Goal: Information Seeking & Learning: Learn about a topic

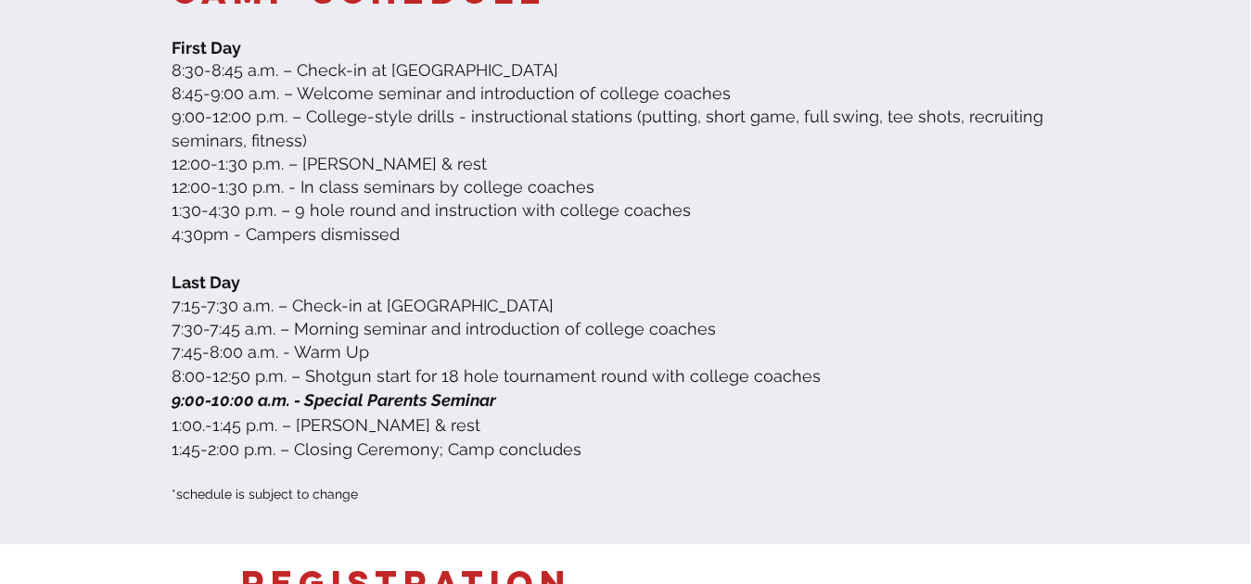
scroll to position [2133, 0]
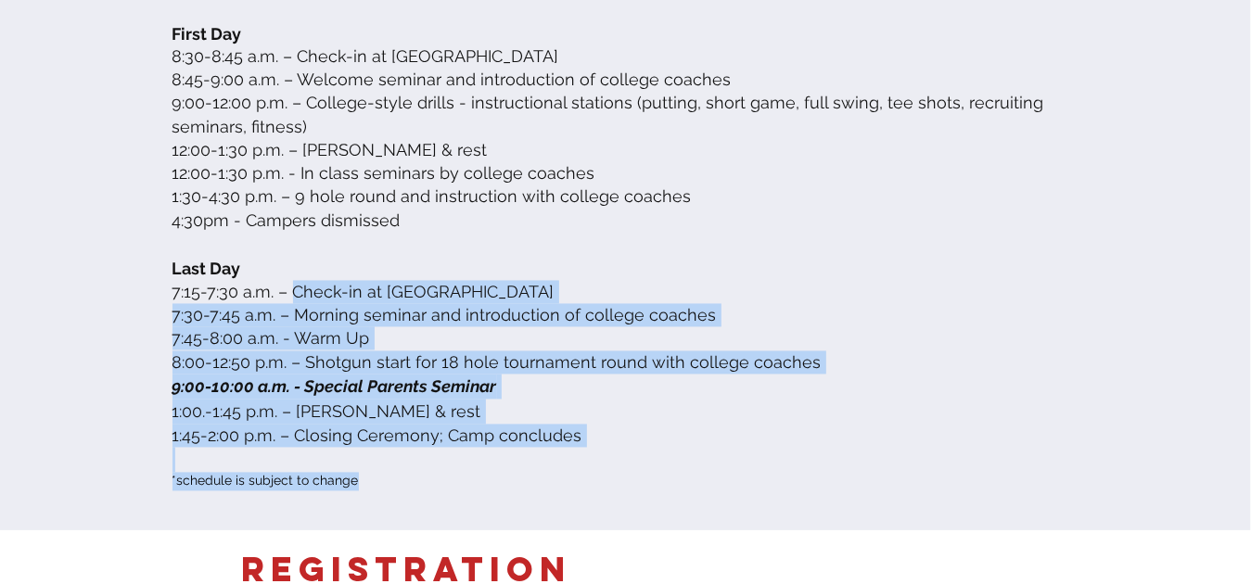
drag, startPoint x: 293, startPoint y: 262, endPoint x: 644, endPoint y: 452, distance: 399.1
click at [644, 452] on div "Camp Schedule ​ ​ ​ First Day 8:30-8:45 a.m. – Check-in at [GEOGRAPHIC_DATA] 8:…" at bounding box center [626, 224] width 908 height 534
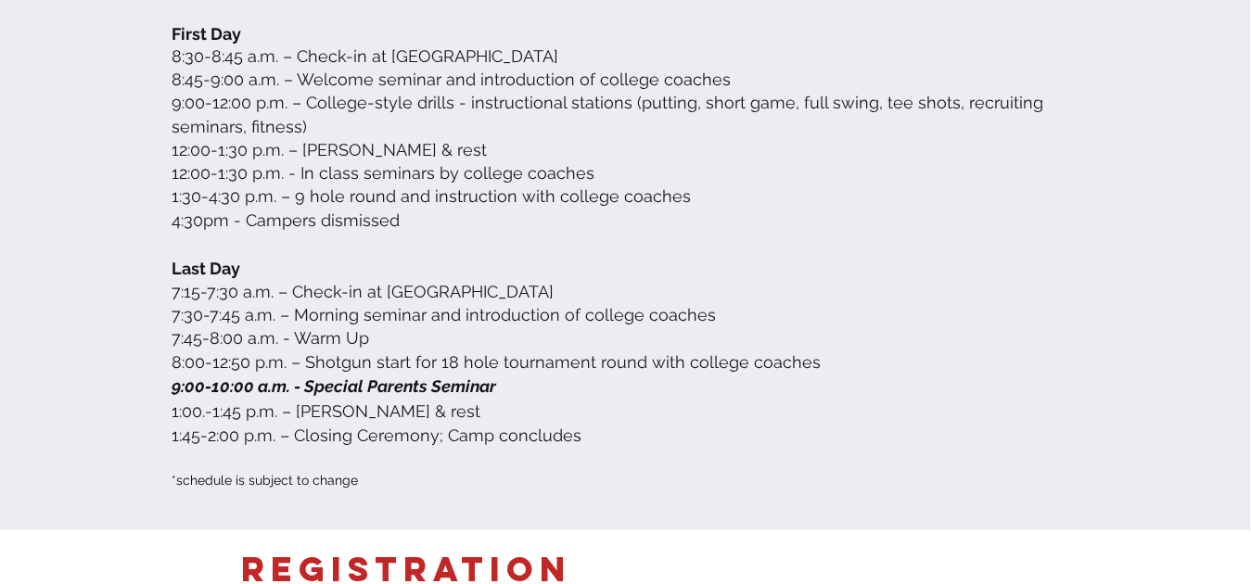
click at [520, 210] on p "4:30pm - Campers dismissed" at bounding box center [626, 221] width 908 height 23
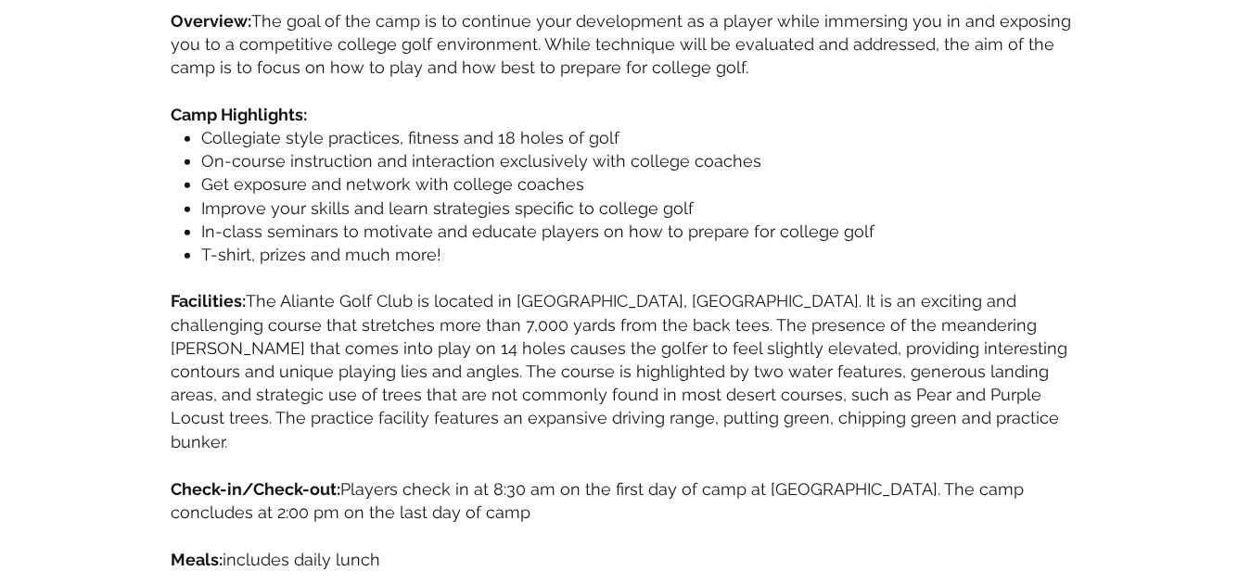
scroll to position [649, 0]
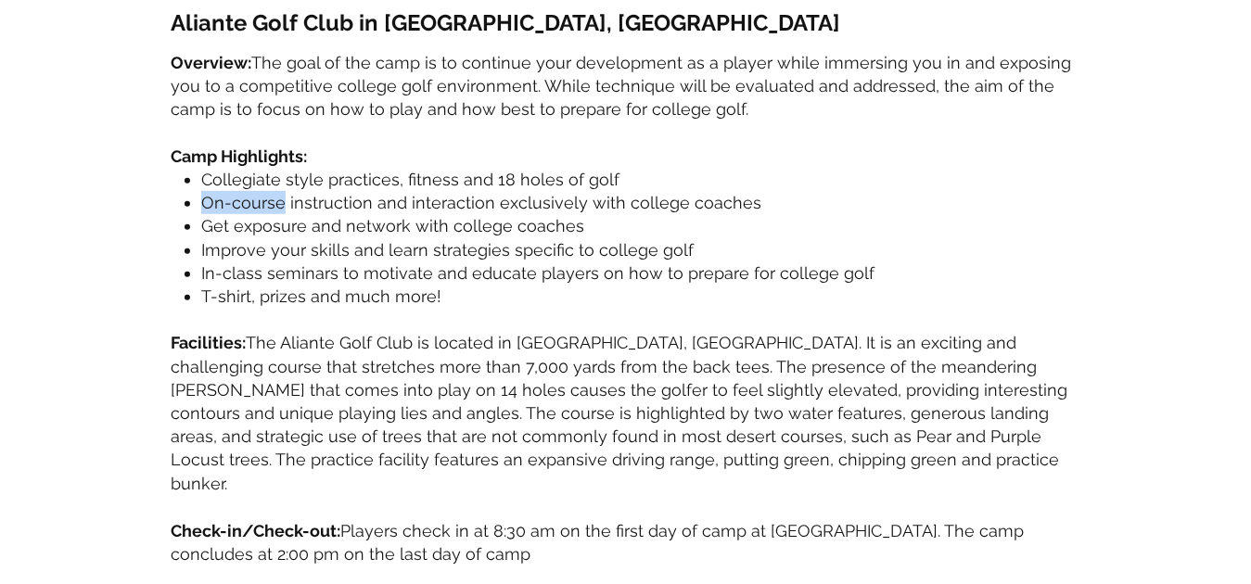
drag, startPoint x: 204, startPoint y: 184, endPoint x: 285, endPoint y: 188, distance: 80.8
click at [285, 193] on span "On-course instruction and interaction exclusively with college coaches" at bounding box center [481, 202] width 560 height 19
drag, startPoint x: 285, startPoint y: 188, endPoint x: 313, endPoint y: 224, distance: 45.6
click at [325, 240] on span "Improve your skills and learn strategies specific to college golf" at bounding box center [447, 249] width 492 height 19
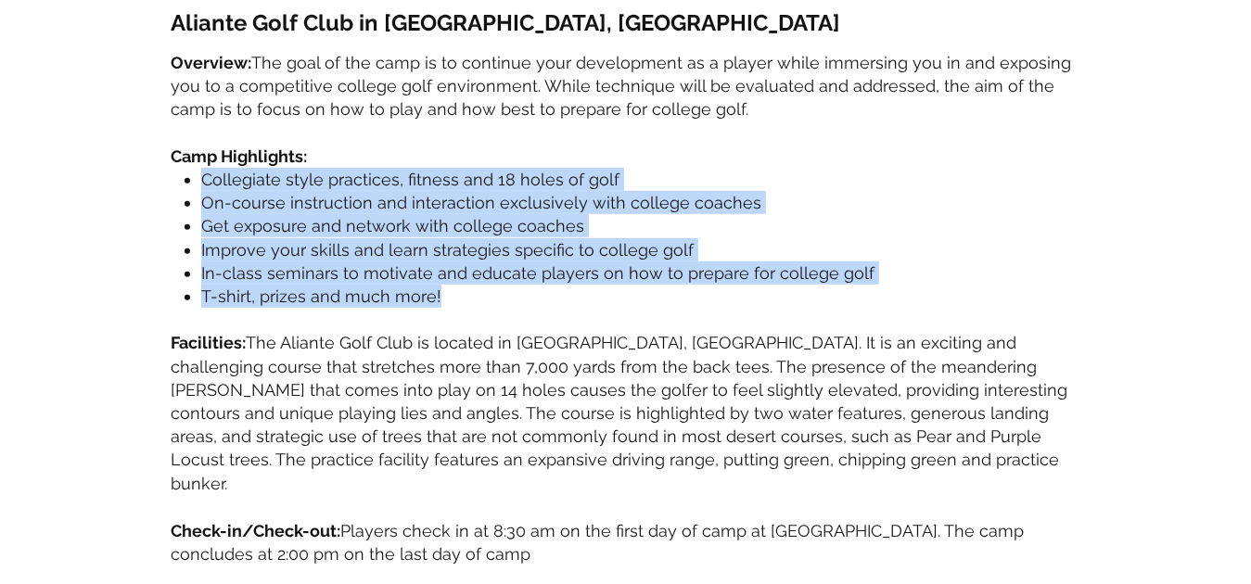
drag, startPoint x: 205, startPoint y: 162, endPoint x: 494, endPoint y: 279, distance: 312.0
click at [494, 279] on ul "Collegiate style practices, fitness and 18 holes of golf On-course instruction …" at bounding box center [630, 238] width 900 height 140
click at [425, 287] on span "T-shirt, prizes and much more!" at bounding box center [321, 296] width 240 height 19
drag, startPoint x: 460, startPoint y: 276, endPoint x: 204, endPoint y: 164, distance: 279.5
click at [204, 168] on ul "Collegiate style practices, fitness and 18 holes of golf On-course instruction …" at bounding box center [630, 238] width 900 height 140
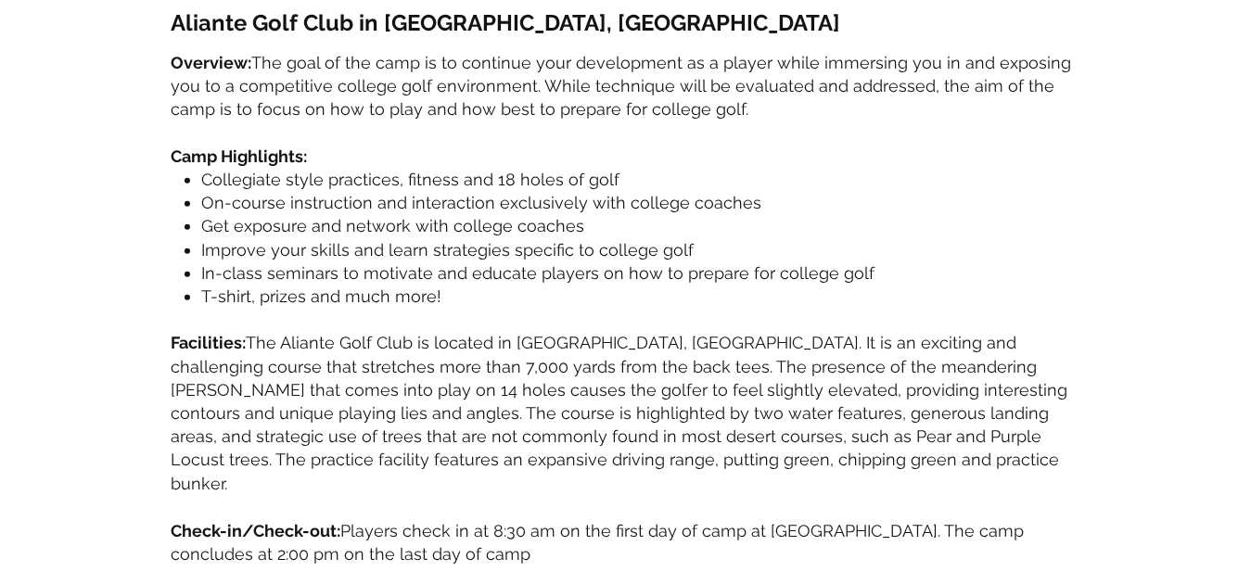
click at [766, 338] on p "Facilities: The Aliante Golf Club is located in [GEOGRAPHIC_DATA], [GEOGRAPHIC_…" at bounding box center [626, 412] width 909 height 163
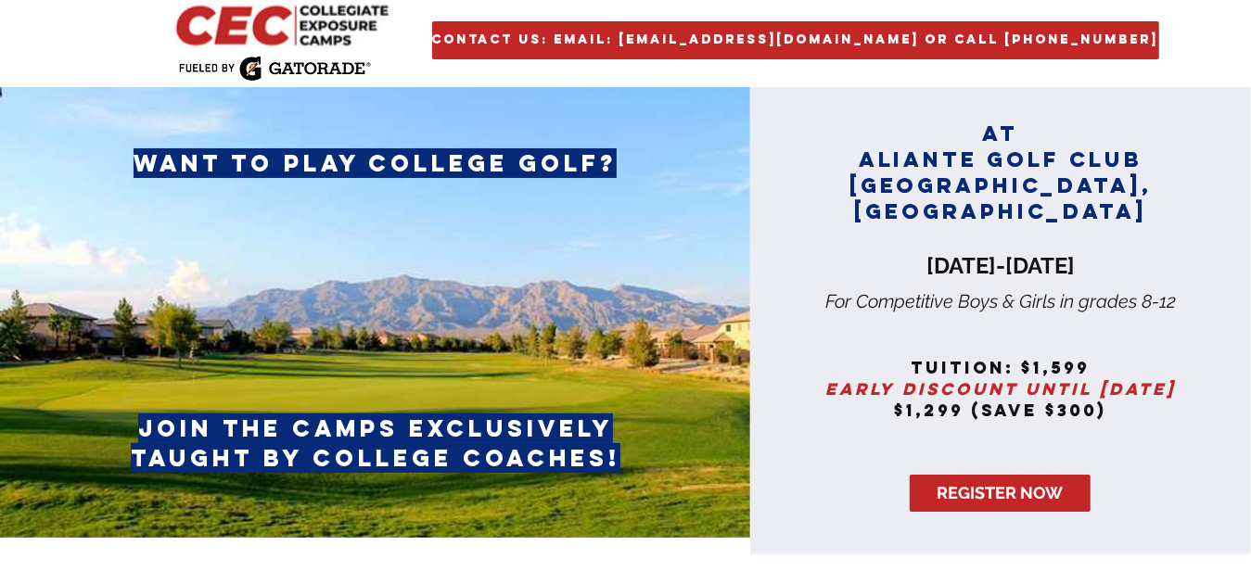
scroll to position [0, 0]
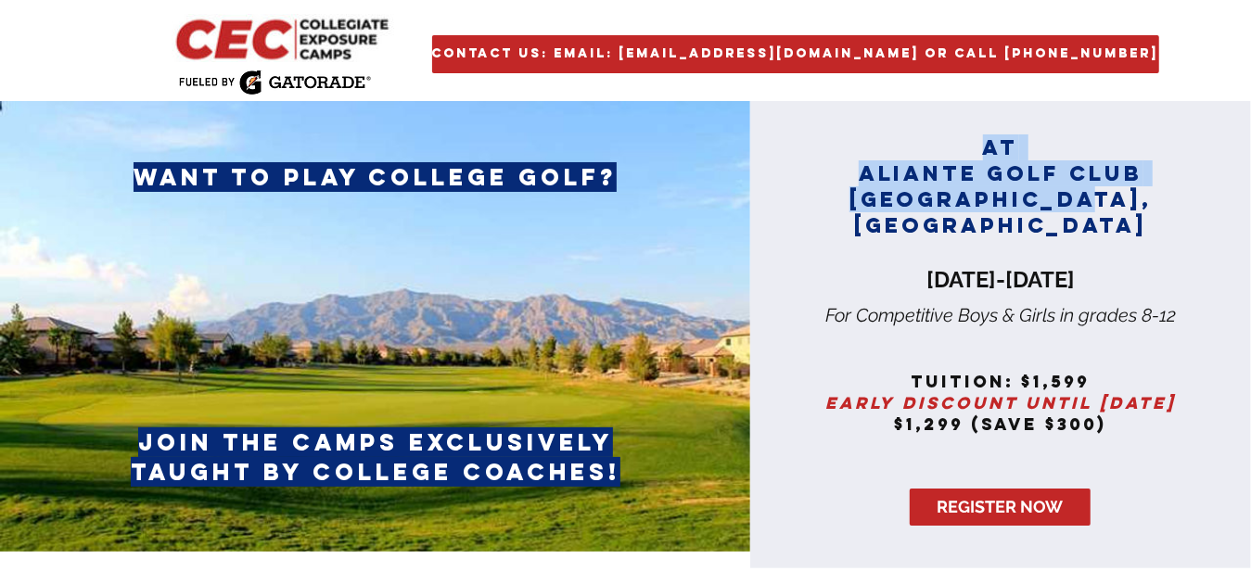
drag, startPoint x: 989, startPoint y: 143, endPoint x: 1114, endPoint y: 215, distance: 144.6
click at [1114, 215] on h2 "AT [GEOGRAPHIC_DATA], [GEOGRAPHIC_DATA]" at bounding box center [1001, 186] width 364 height 104
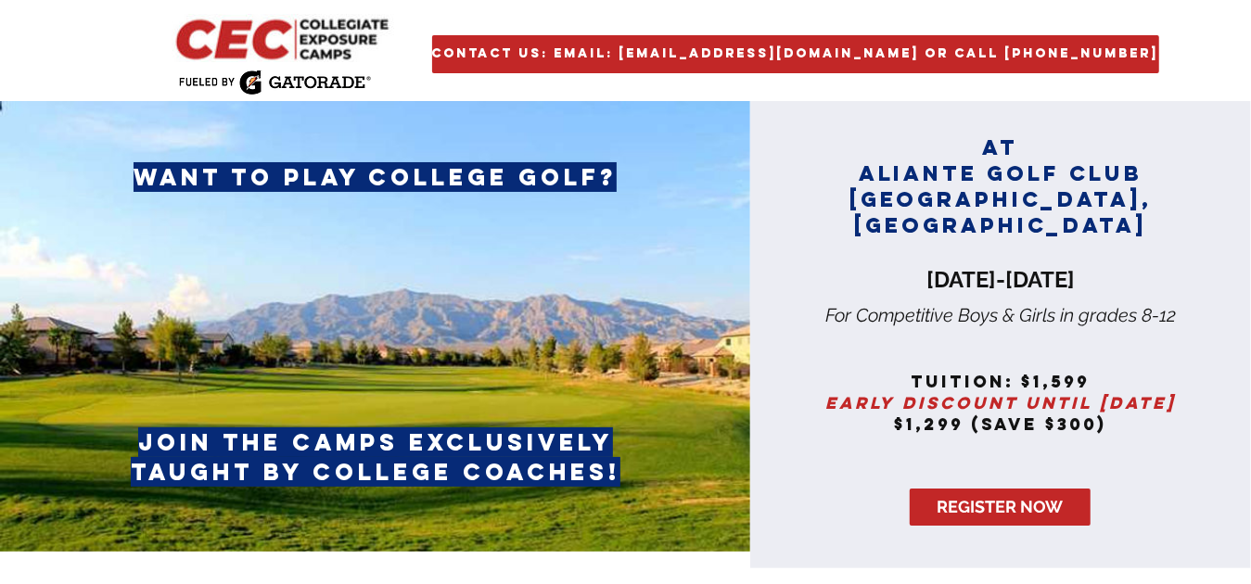
drag, startPoint x: 840, startPoint y: 112, endPoint x: 899, endPoint y: 120, distance: 59.8
click at [840, 112] on div at bounding box center [1000, 334] width 501 height 467
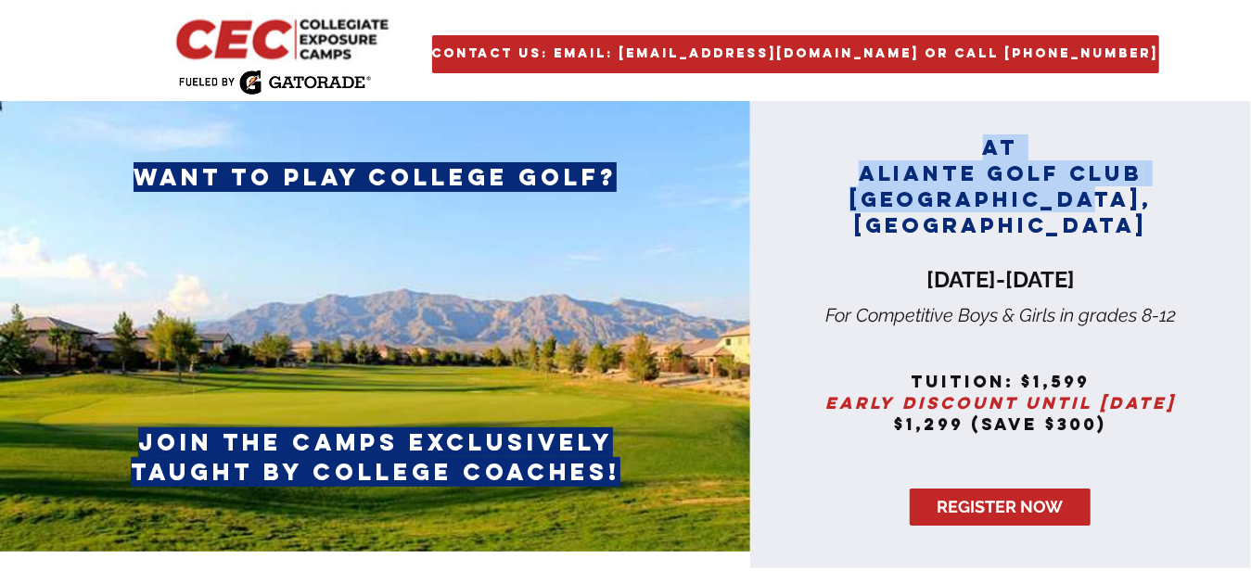
drag, startPoint x: 985, startPoint y: 146, endPoint x: 1108, endPoint y: 201, distance: 135.3
click at [1108, 201] on h2 "AT [GEOGRAPHIC_DATA], [GEOGRAPHIC_DATA]" at bounding box center [1001, 186] width 364 height 104
